Goal: Information Seeking & Learning: Learn about a topic

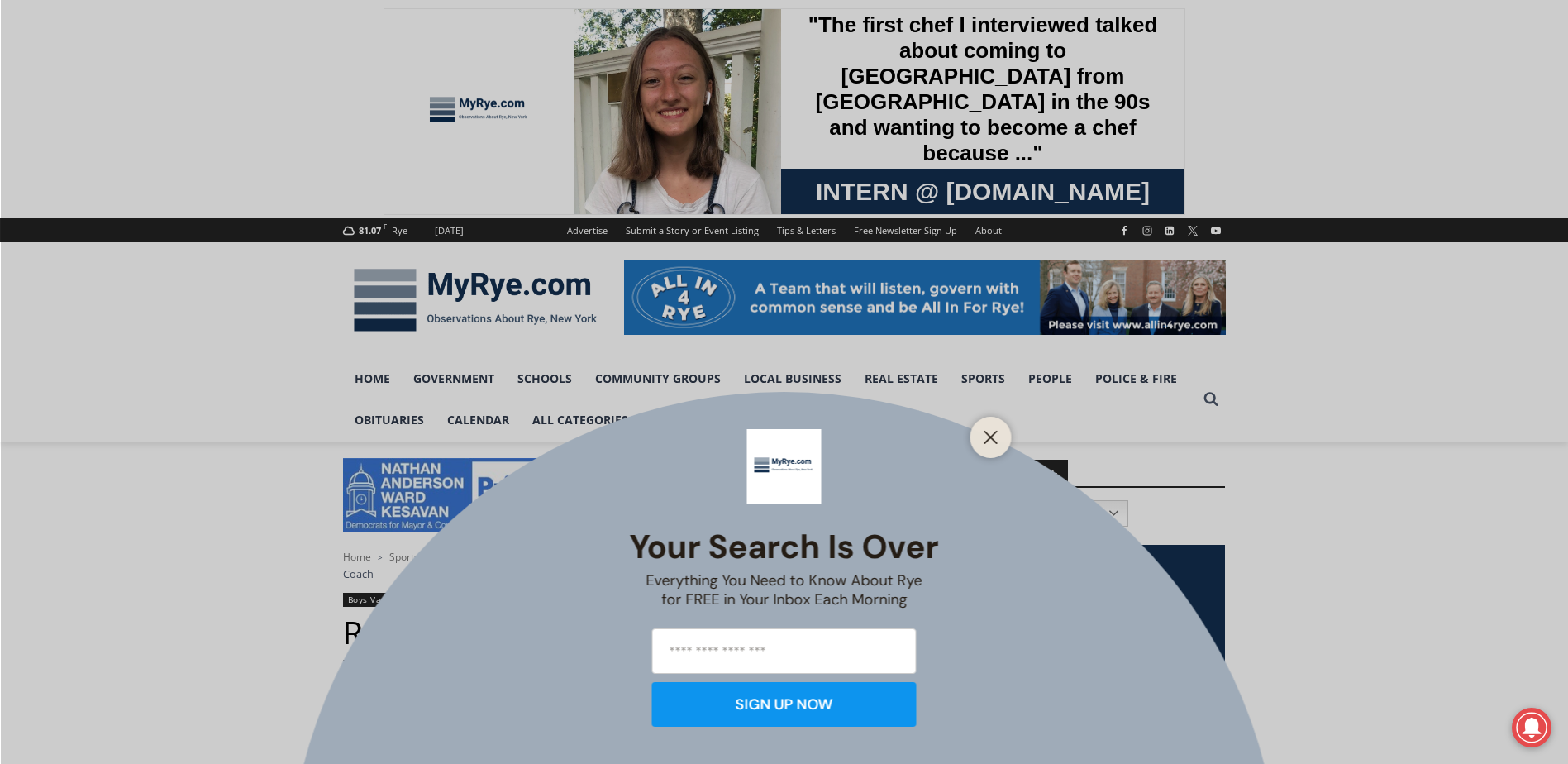
click at [988, 379] on div "Your Search is Over Everything You Need to Know About Rye for FREE in Your Inbo…" at bounding box center [784, 382] width 1568 height 764
click at [984, 440] on icon "Close" at bounding box center [991, 437] width 15 height 15
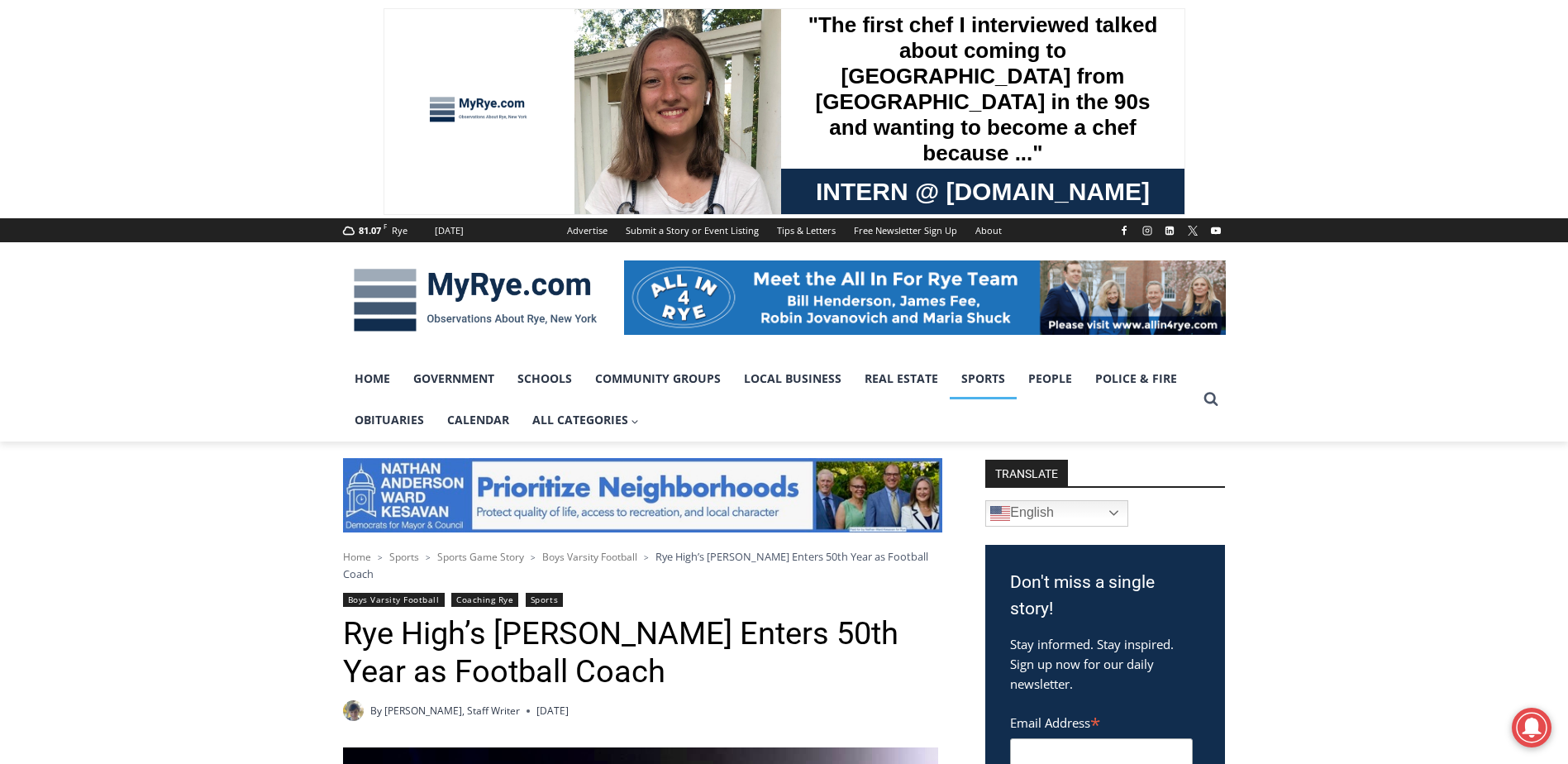
click at [988, 377] on link "Sports" at bounding box center [983, 378] width 67 height 41
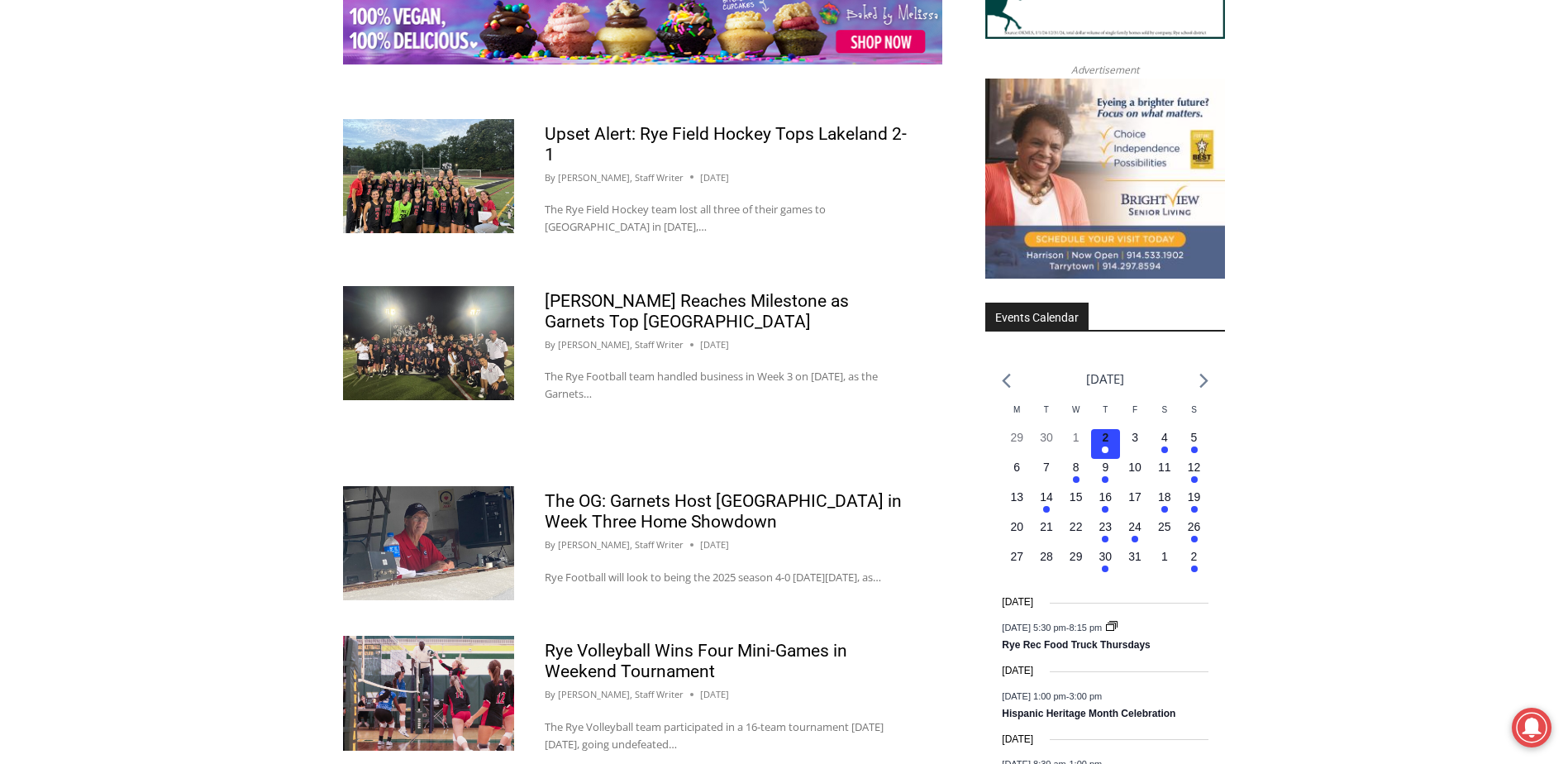
scroll to position [2232, 0]
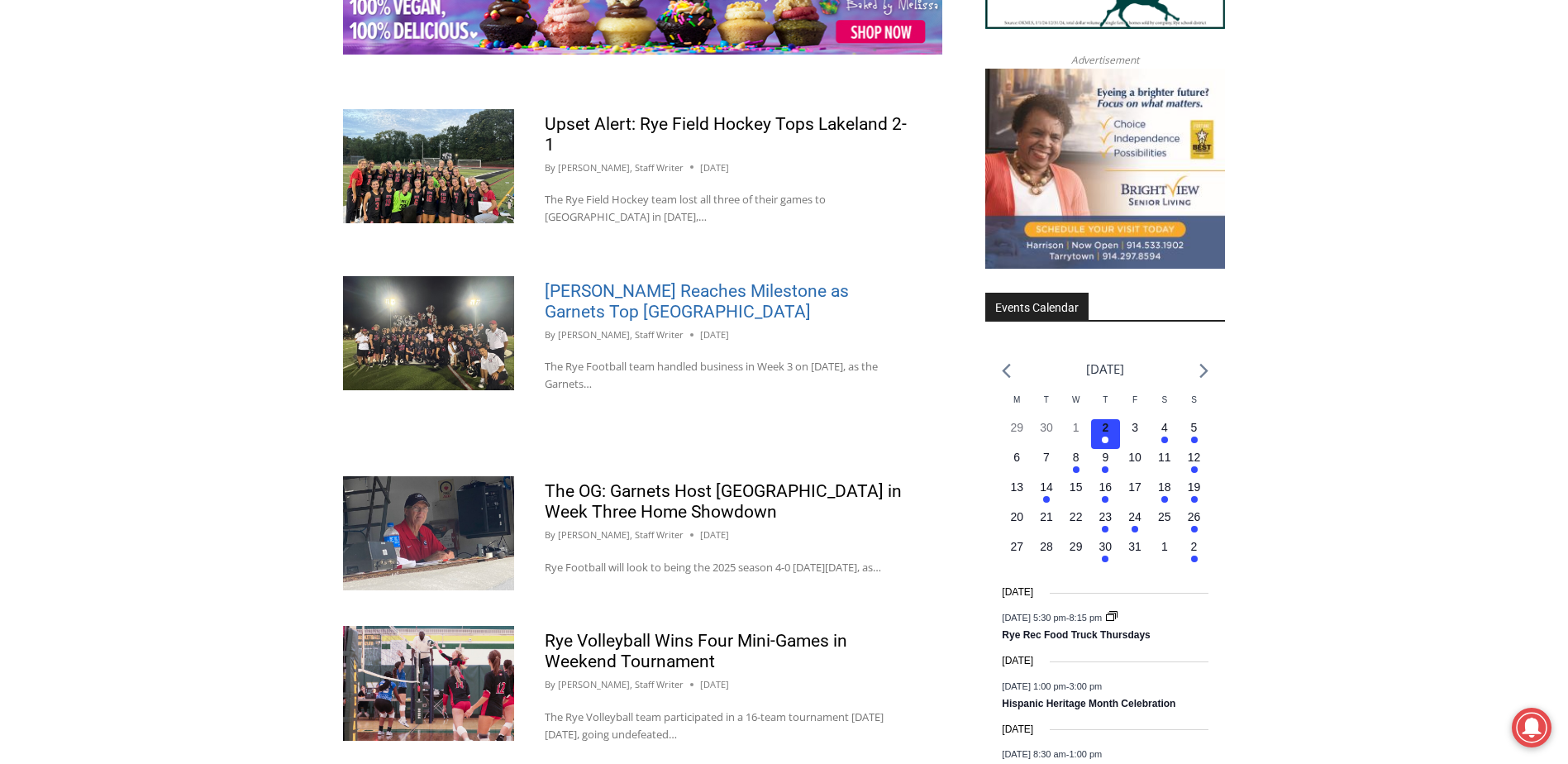
click at [606, 315] on link "[PERSON_NAME] Reaches Milestone as Garnets Top [GEOGRAPHIC_DATA]" at bounding box center [697, 301] width 305 height 40
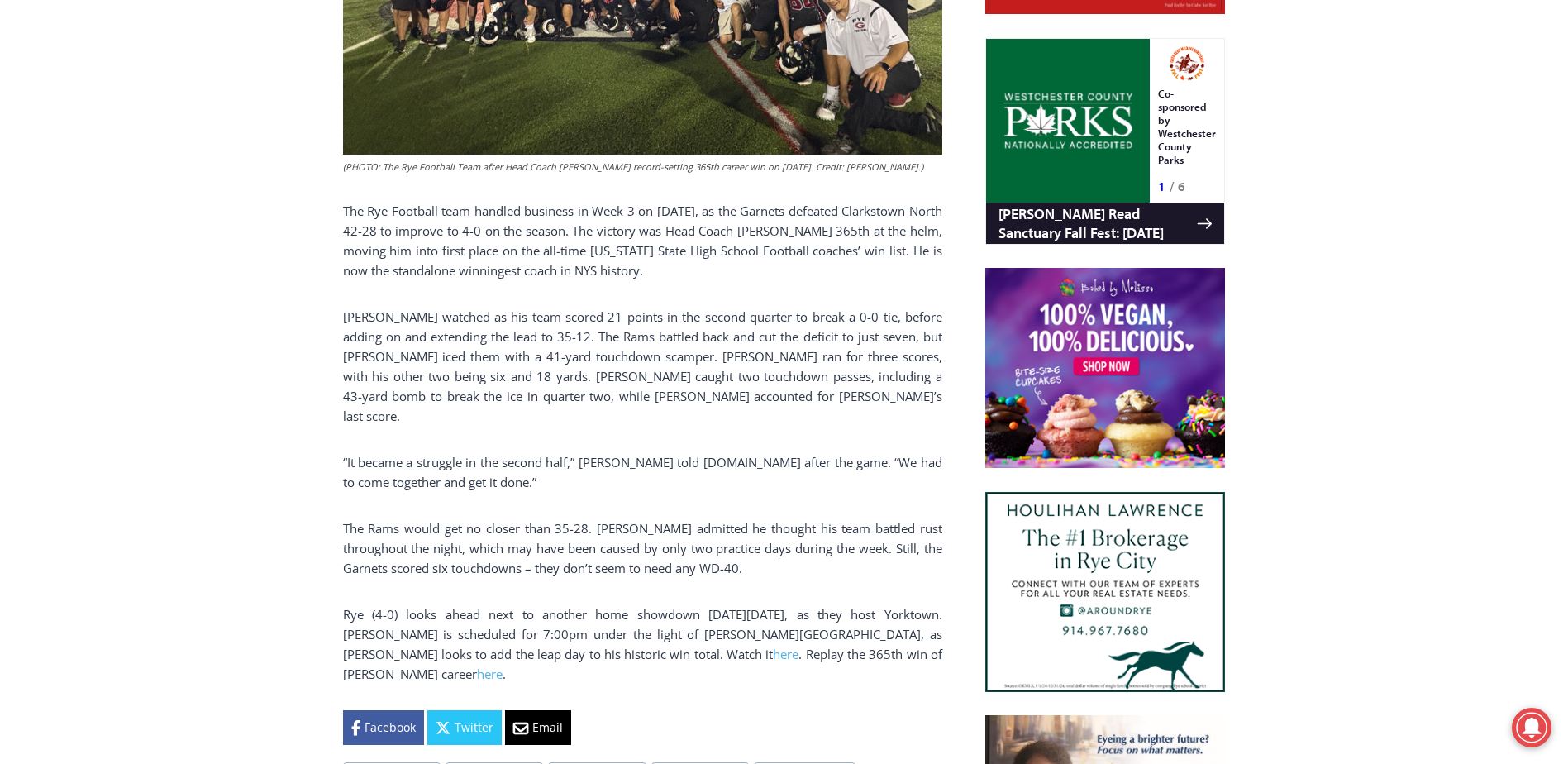
scroll to position [1125, 0]
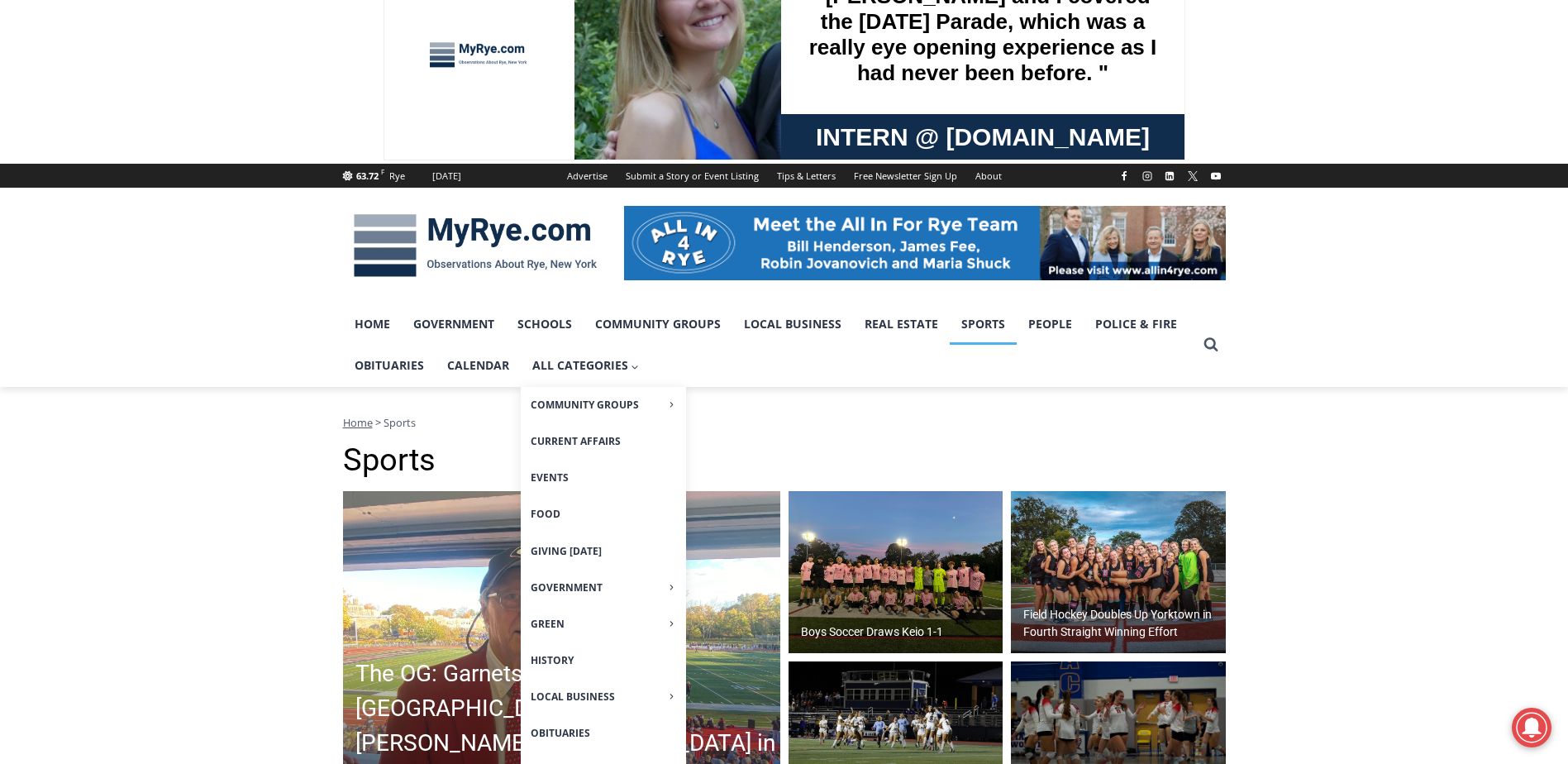
scroll to position [417, 0]
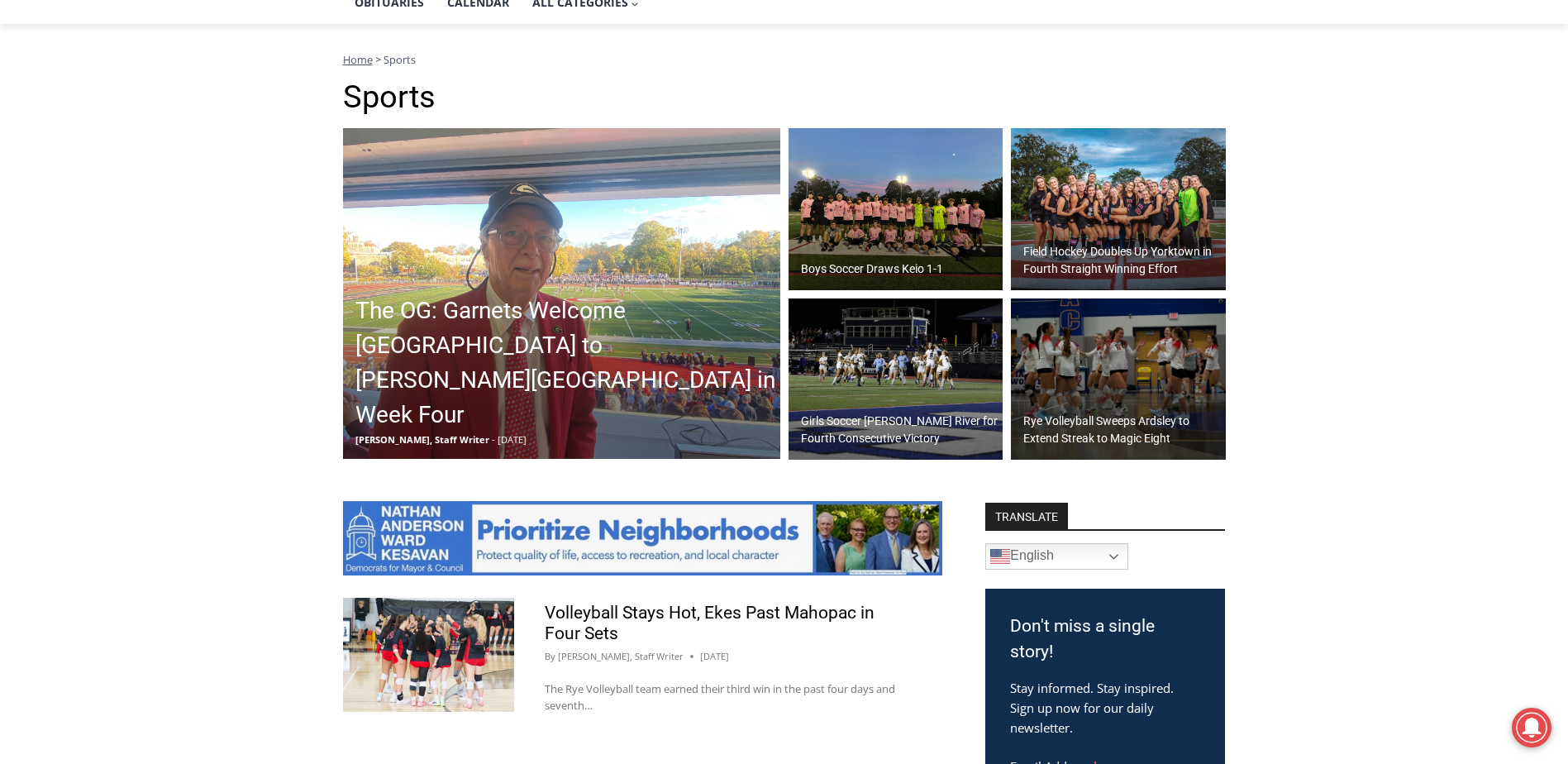
click at [495, 382] on h2 "The OG: Garnets Welcome [GEOGRAPHIC_DATA] to [PERSON_NAME][GEOGRAPHIC_DATA] in …" at bounding box center [566, 362] width 421 height 139
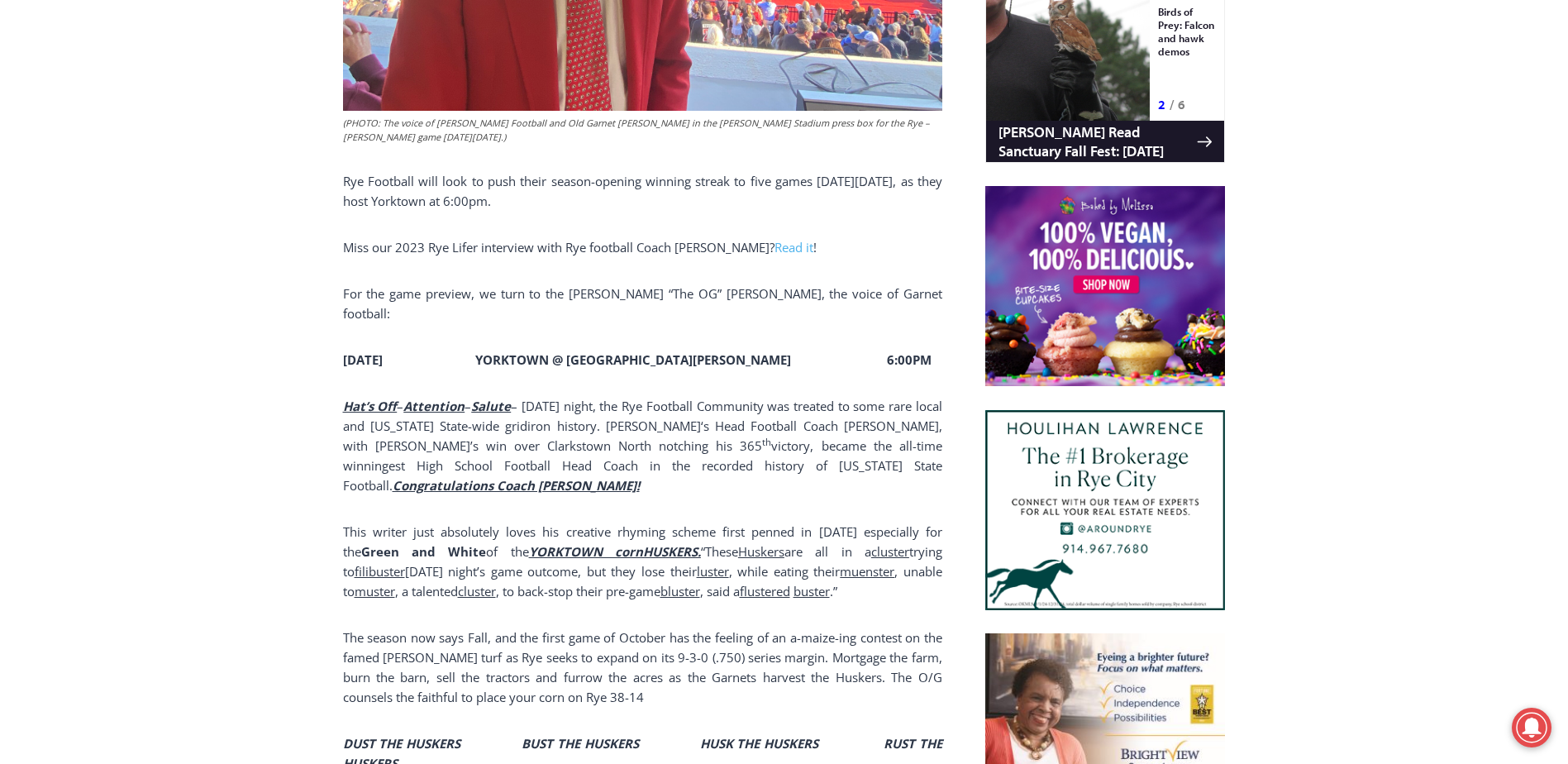
scroll to position [1125, 0]
